Goal: Information Seeking & Learning: Learn about a topic

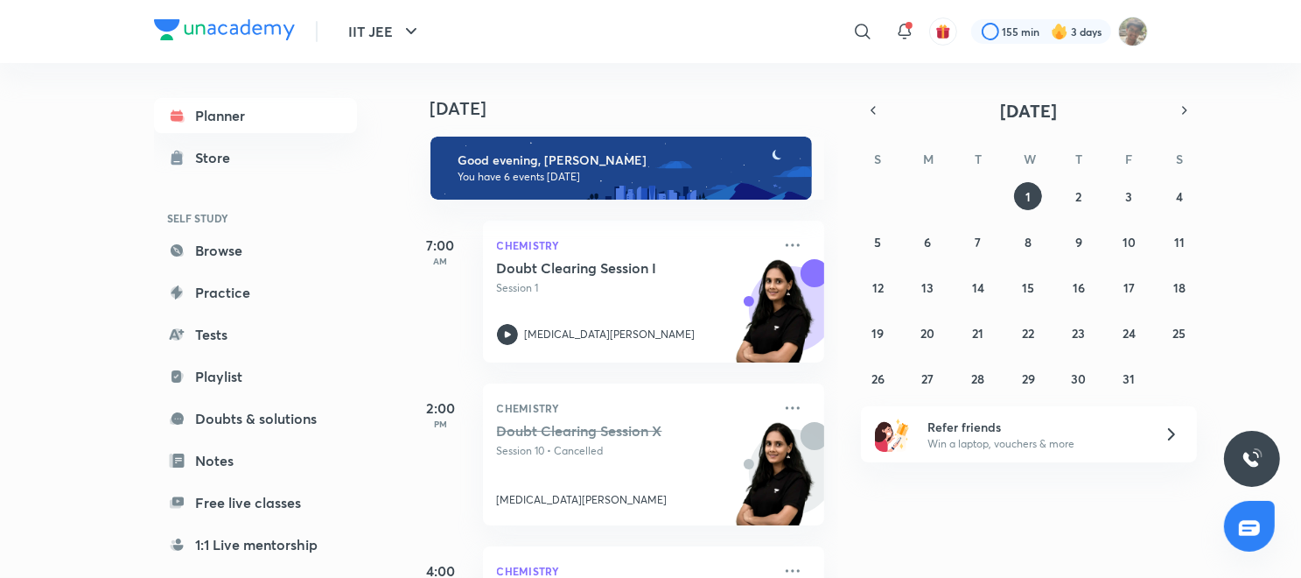
scroll to position [634, 0]
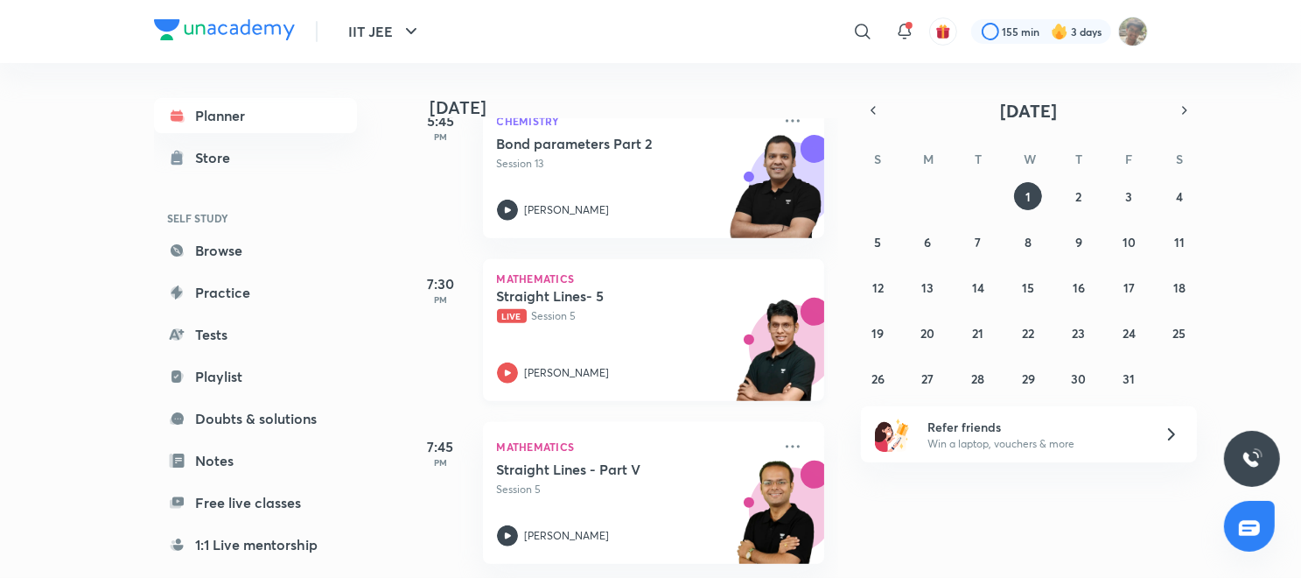
click at [519, 362] on div "Prashant Jain" at bounding box center [634, 372] width 275 height 21
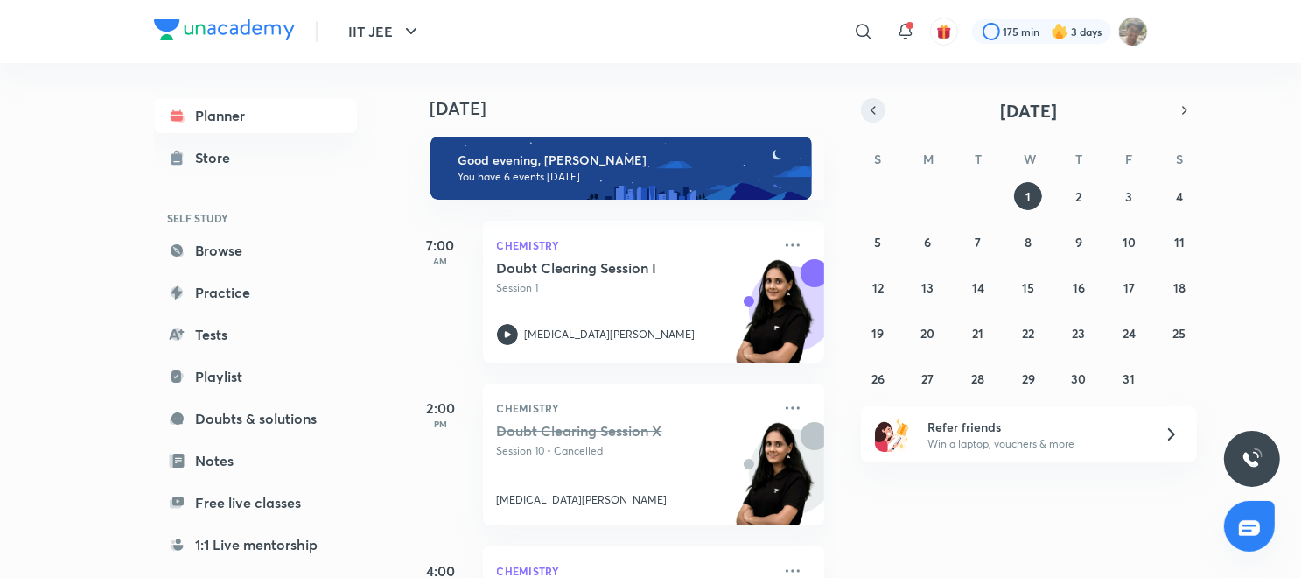
click at [872, 104] on icon "button" at bounding box center [873, 110] width 14 height 16
click at [936, 365] on div "31 1 2 3 4 5 6 7 8 9 10 11 12 13 14 15 16 17 18 19 20 21 22 23 24 25 26 27 28 2…" at bounding box center [1029, 287] width 336 height 210
click at [935, 369] on button "29" at bounding box center [928, 378] width 28 height 28
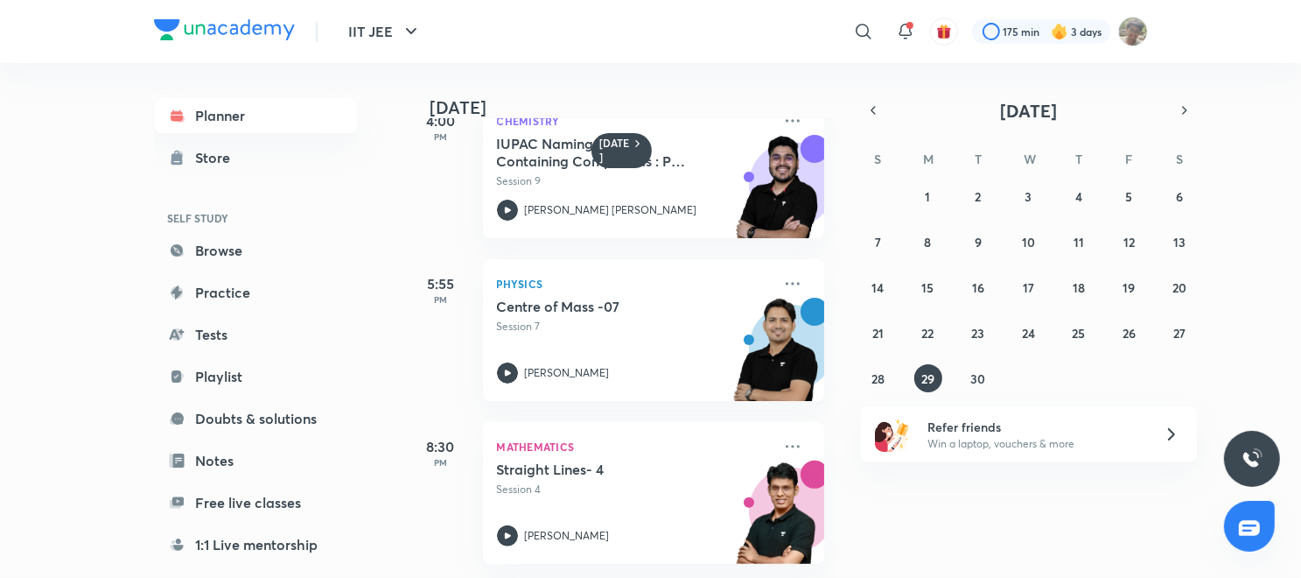
scroll to position [390, 0]
click at [525, 528] on p "Prashant Jain" at bounding box center [567, 536] width 85 height 16
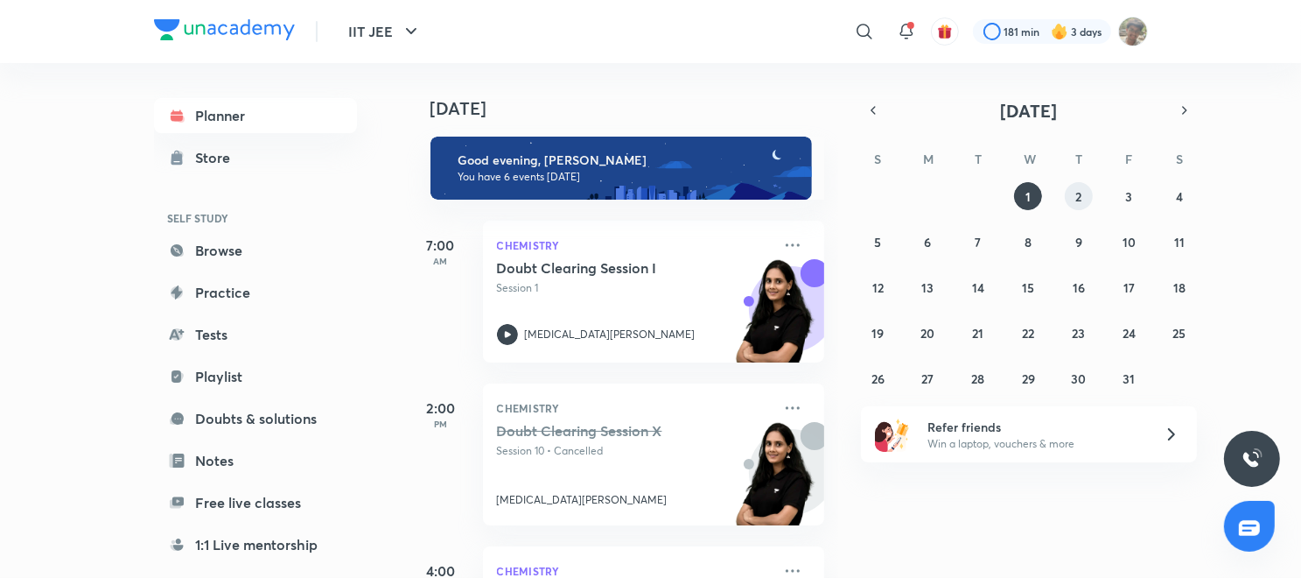
click at [1082, 197] on button "2" at bounding box center [1079, 196] width 28 height 28
